Goal: Book appointment/travel/reservation

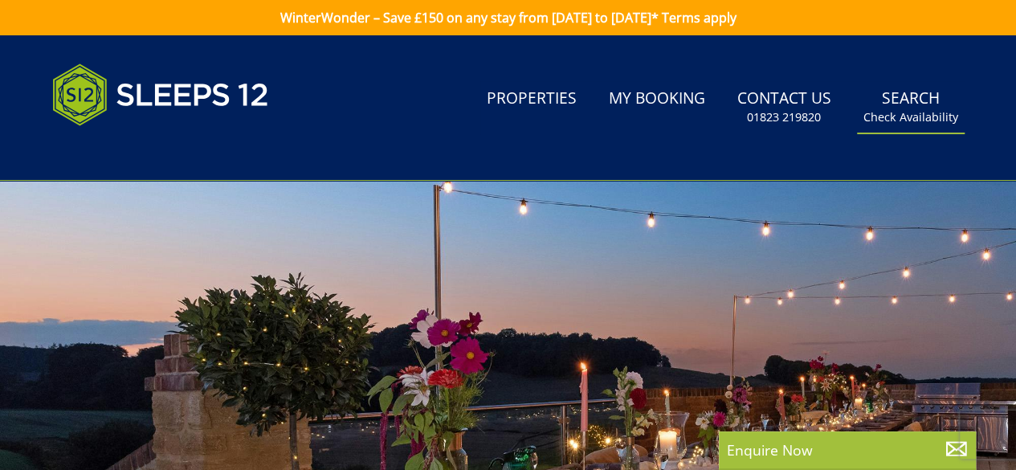
click at [923, 110] on small "Check Availability" at bounding box center [910, 117] width 95 height 16
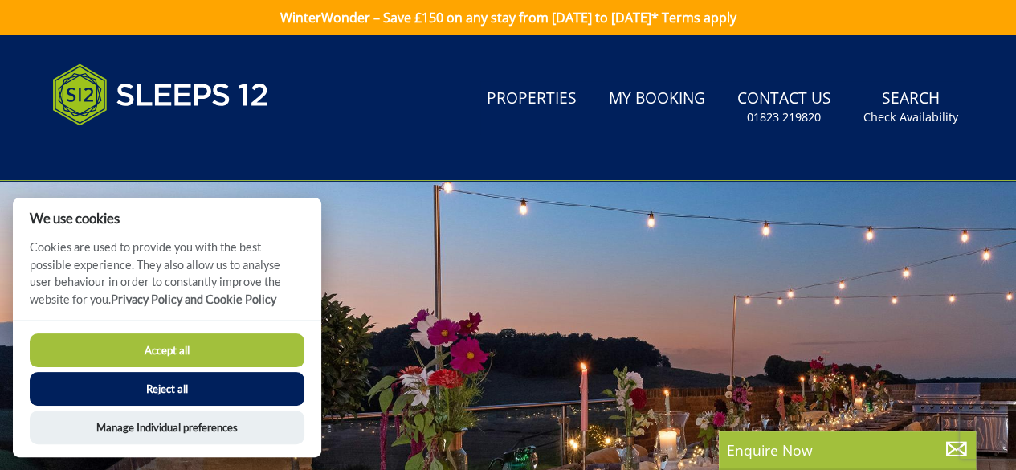
click at [202, 352] on button "Accept all" at bounding box center [167, 350] width 275 height 34
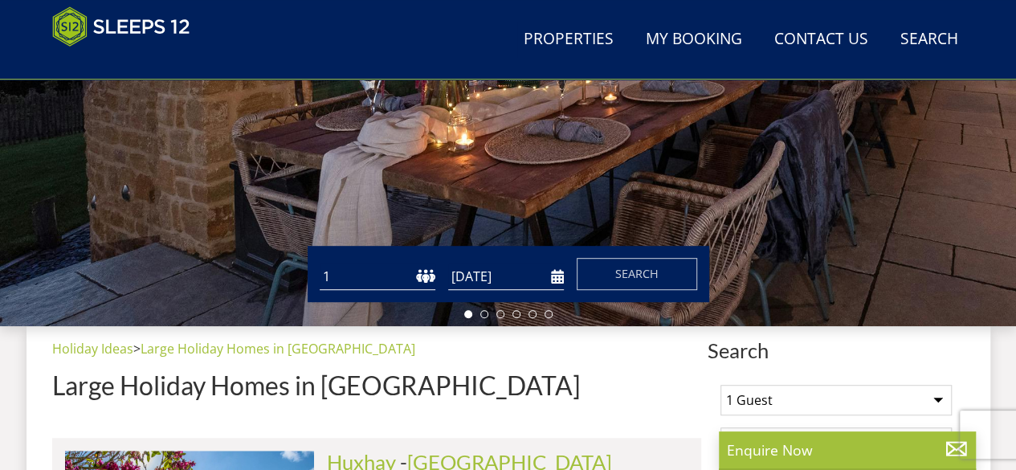
scroll to position [345, 0]
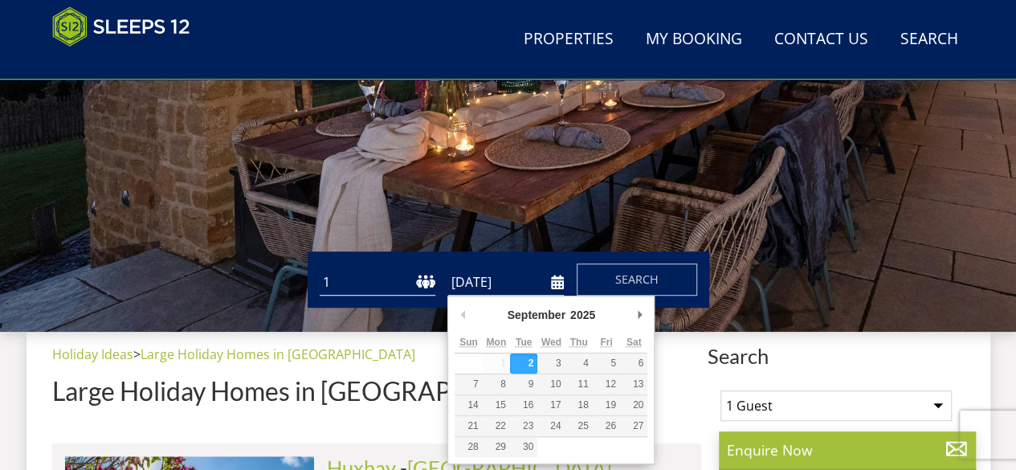
click at [501, 280] on input "[DATE]" at bounding box center [506, 282] width 116 height 26
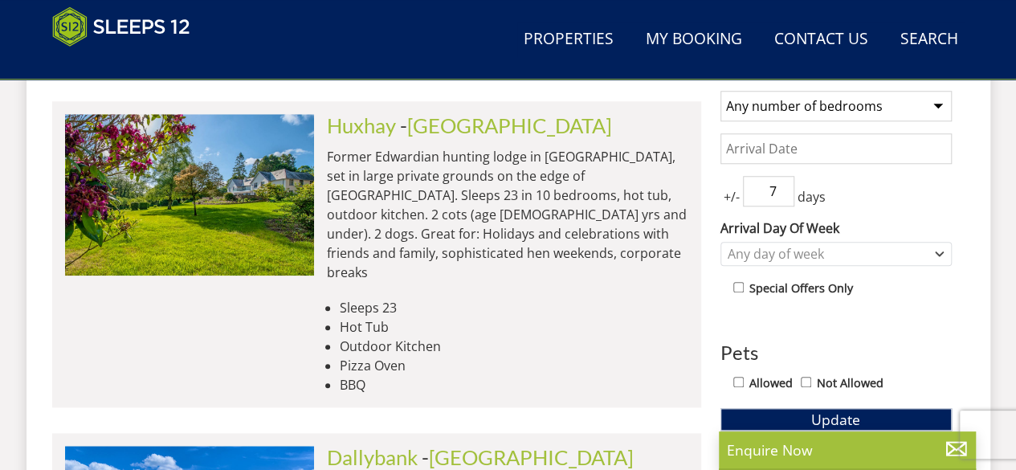
scroll to position [795, 0]
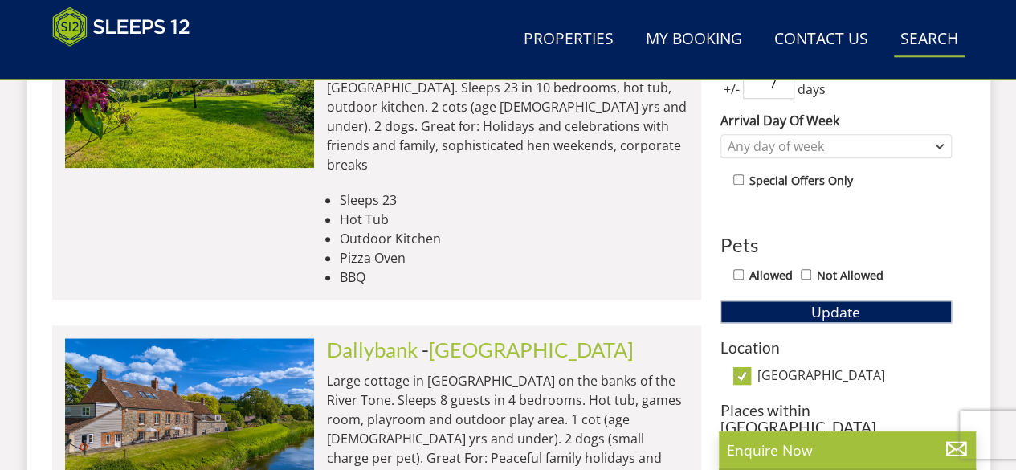
click at [934, 27] on link "Search Check Availability" at bounding box center [929, 40] width 71 height 36
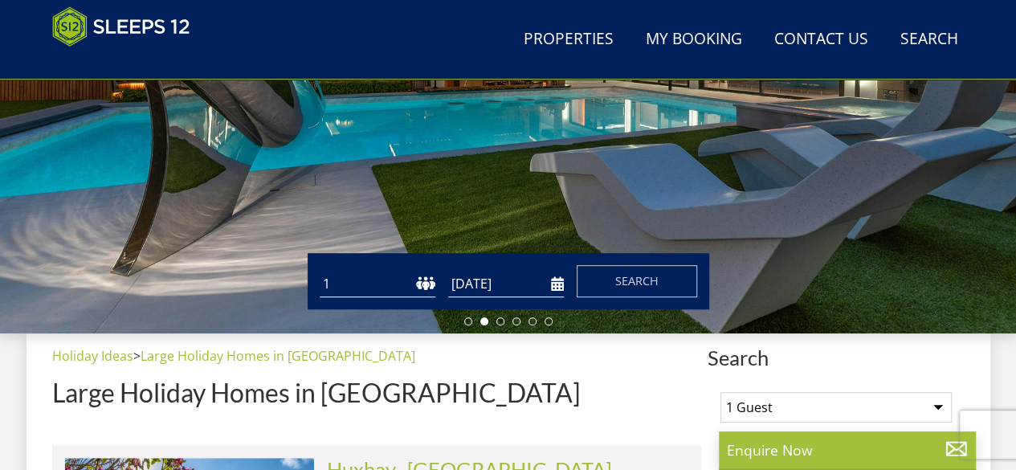
scroll to position [287, 0]
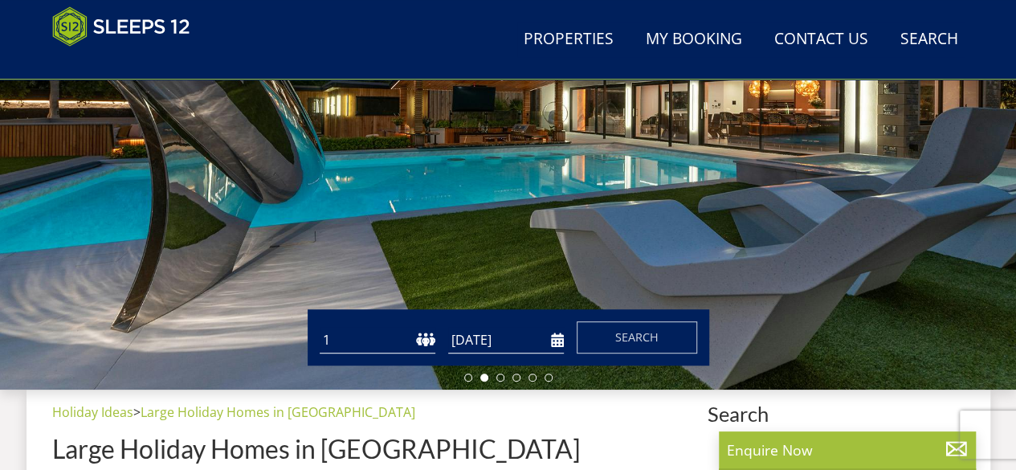
click at [361, 334] on select "1 2 3 4 5 6 7 8 9 10 11 12 13 14 15 16 17 18 19 20 21 22 23 24 25 26 27 28 29 3…" at bounding box center [378, 340] width 116 height 26
select select "5"
click at [320, 327] on select "1 2 3 4 5 6 7 8 9 10 11 12 13 14 15 16 17 18 19 20 21 22 23 24 25 26 27 28 29 3…" at bounding box center [378, 340] width 116 height 26
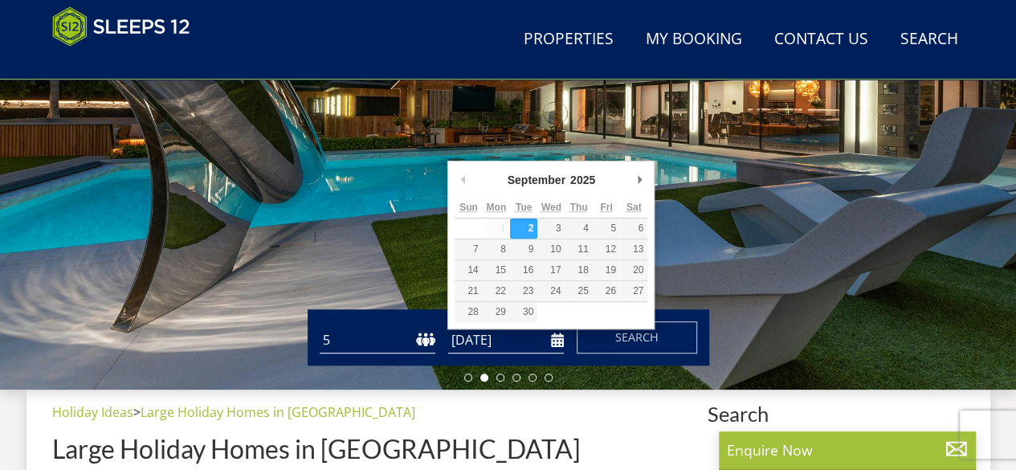
click at [483, 344] on input "[DATE]" at bounding box center [506, 340] width 116 height 26
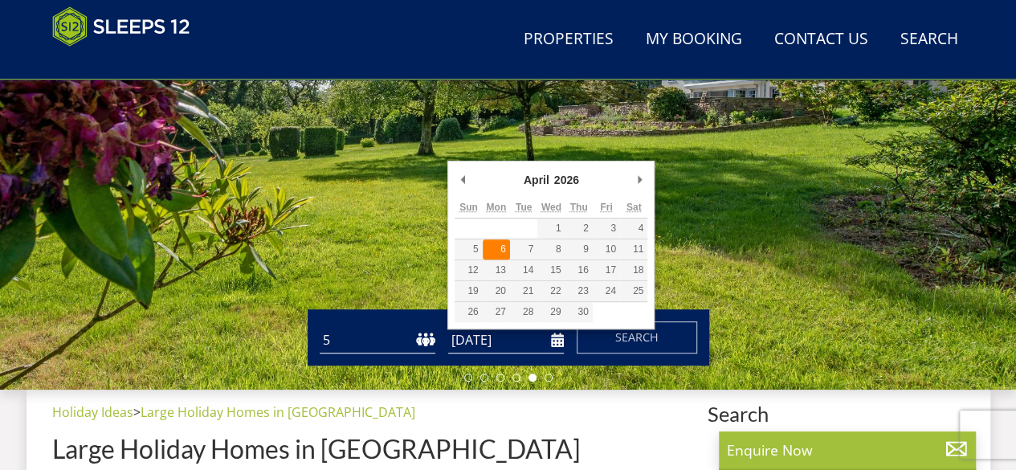
type input "[DATE]"
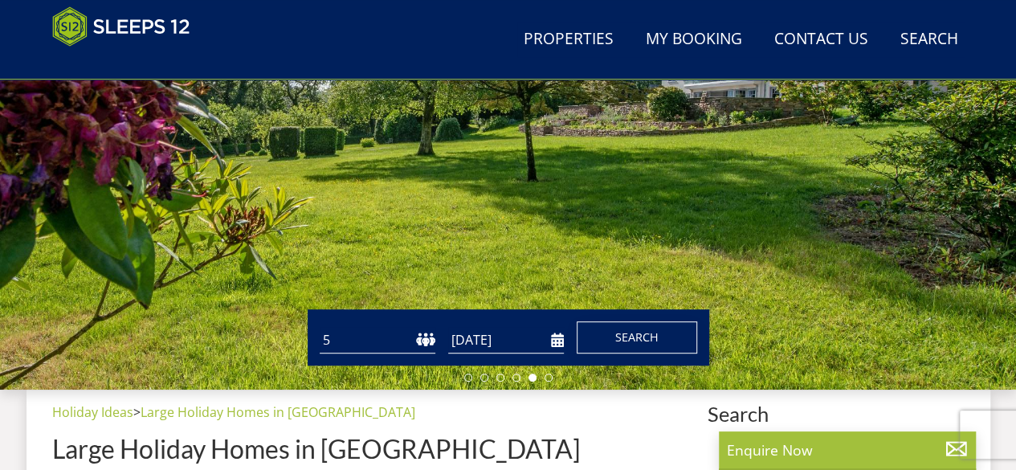
click at [655, 340] on span "Search" at bounding box center [636, 336] width 43 height 15
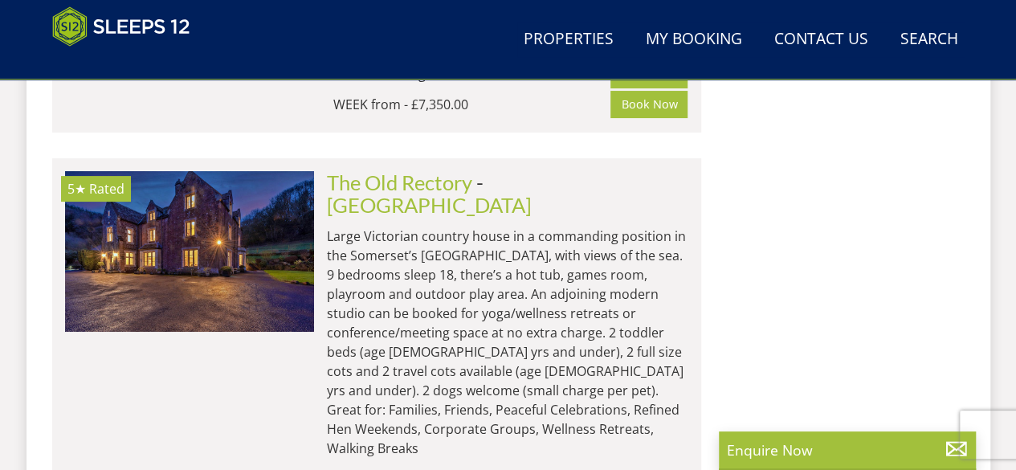
scroll to position [9268, 0]
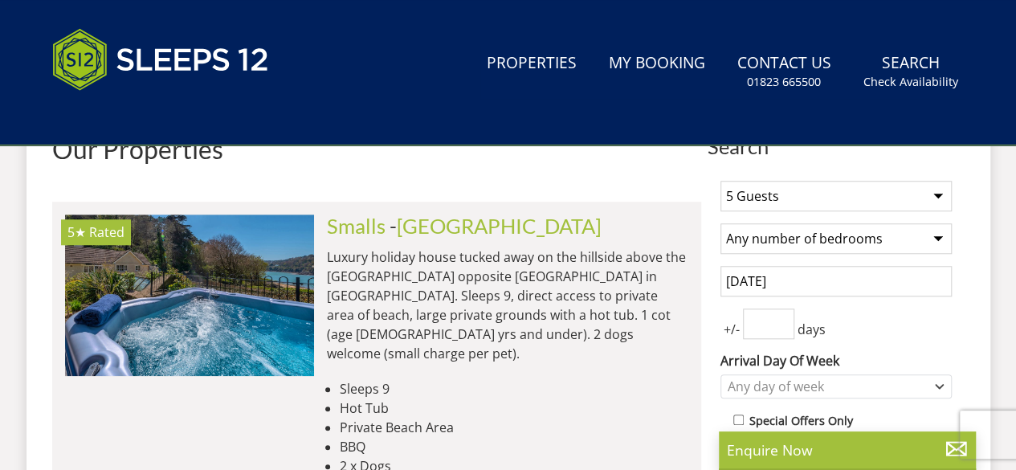
scroll to position [0, 0]
